Goal: Information Seeking & Learning: Learn about a topic

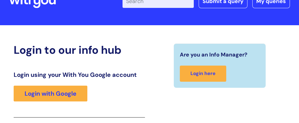
scroll to position [30, 0]
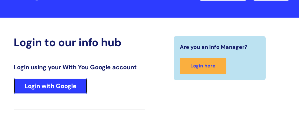
click at [74, 94] on link "Login with Google" at bounding box center [51, 86] width 74 height 16
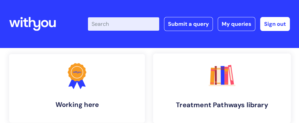
scroll to position [30, 0]
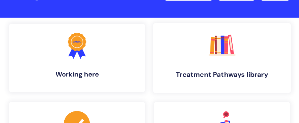
click at [158, 77] on h4 "Treatment Pathways library" at bounding box center [222, 75] width 128 height 8
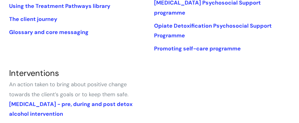
scroll to position [334, 0]
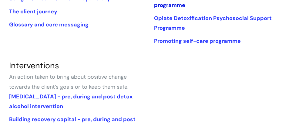
click at [154, 8] on link "[MEDICAL_DATA] Psychosocial Support programme" at bounding box center [207, 0] width 107 height 17
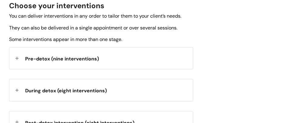
scroll to position [212, 0]
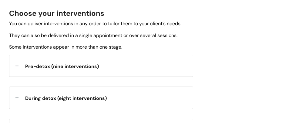
click at [92, 69] on span "Pre-detox (nine interventions)" at bounding box center [62, 66] width 74 height 6
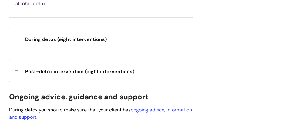
scroll to position [546, 0]
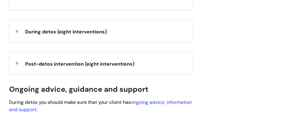
click at [107, 42] on div "During detox (eight interventions)" at bounding box center [101, 31] width 184 height 22
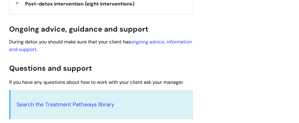
scroll to position [819, 0]
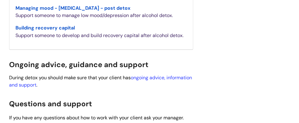
scroll to position [910, 0]
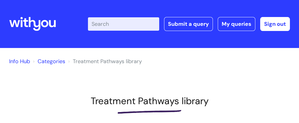
click at [108, 22] on input "Enter your search term here..." at bounding box center [123, 23] width 71 height 13
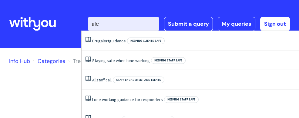
type input "alco"
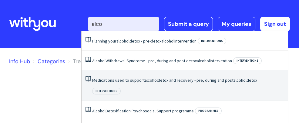
click at [138, 79] on link "Medications used to support alcohol detox and recovery - pre, during and post a…" at bounding box center [174, 79] width 165 height 5
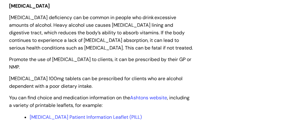
scroll to position [1032, 0]
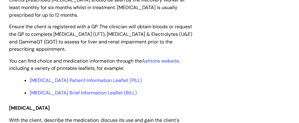
scroll to position [1396, 0]
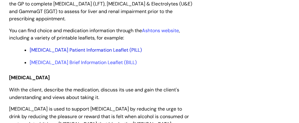
click at [96, 53] on link "Acamprosate Patient Information Leaflet (PILL)" at bounding box center [86, 50] width 112 height 6
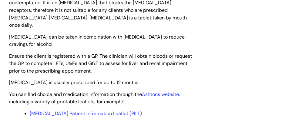
scroll to position [1578, 0]
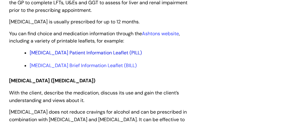
click at [70, 56] on link "Naltrexone Patient Information Leaflet (PILL)" at bounding box center [86, 52] width 112 height 6
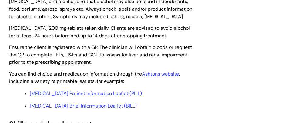
scroll to position [1790, 0]
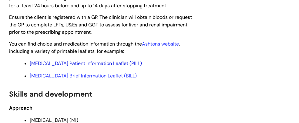
click at [81, 66] on link "Disulfiram Patient Information Leaflet (PILL)" at bounding box center [86, 63] width 112 height 6
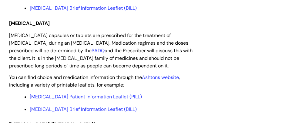
scroll to position [1153, 0]
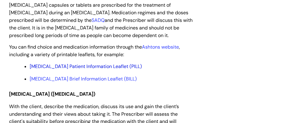
click at [83, 69] on link "Chlordiazepoxide Patient Information Leaflet (PILL)" at bounding box center [86, 66] width 112 height 6
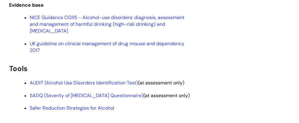
scroll to position [2063, 0]
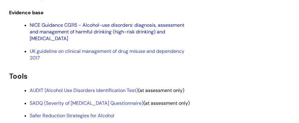
click at [128, 36] on link "NICE Guidance CG115 - Alcohol-use disorders: diagnosis, assessment and manageme…" at bounding box center [107, 32] width 155 height 20
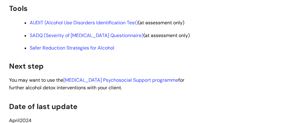
scroll to position [2124, 0]
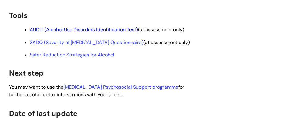
click at [104, 33] on link "AUDIT (Alcohol Use Disorders Identification Test)" at bounding box center [84, 29] width 108 height 6
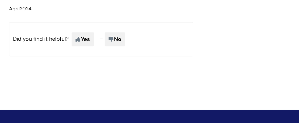
scroll to position [2246, 0]
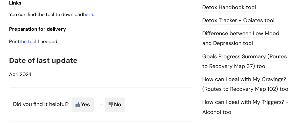
scroll to position [425, 0]
